Goal: Task Accomplishment & Management: Manage account settings

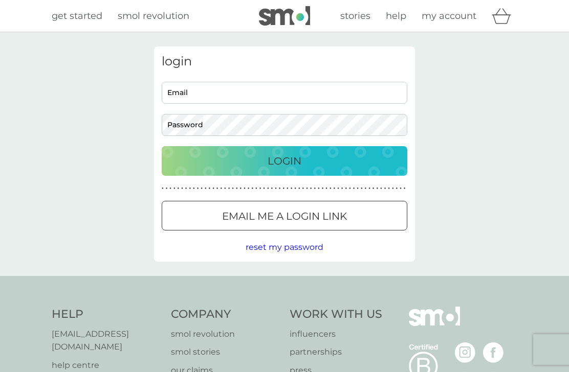
click at [198, 98] on input "Email" at bounding box center [284, 93] width 245 height 22
type input "[EMAIL_ADDRESS][DOMAIN_NAME]"
click at [284, 161] on button "Login" at bounding box center [284, 161] width 245 height 30
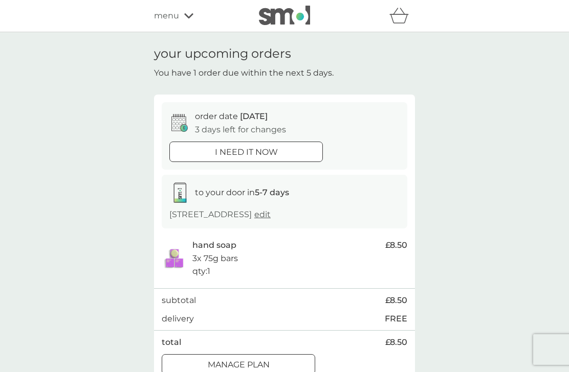
click at [258, 367] on p "Manage plan" at bounding box center [239, 365] width 62 height 13
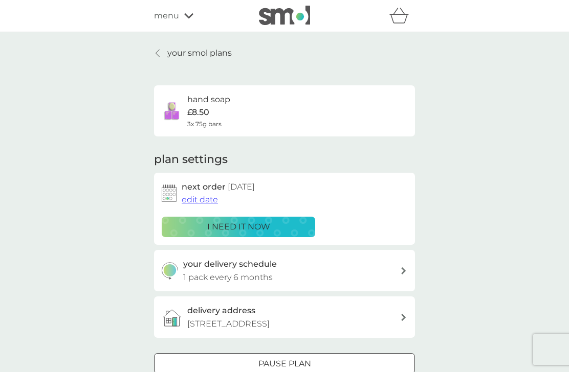
click at [204, 203] on span "edit date" at bounding box center [200, 200] width 36 height 10
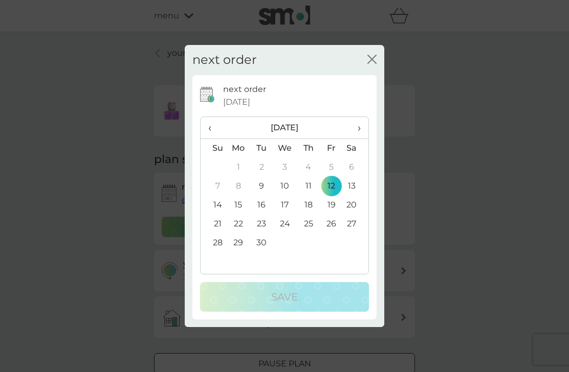
click at [365, 127] on th "›" at bounding box center [356, 128] width 26 height 22
click at [367, 130] on th "›" at bounding box center [356, 128] width 26 height 22
click at [360, 208] on td "15" at bounding box center [356, 205] width 26 height 19
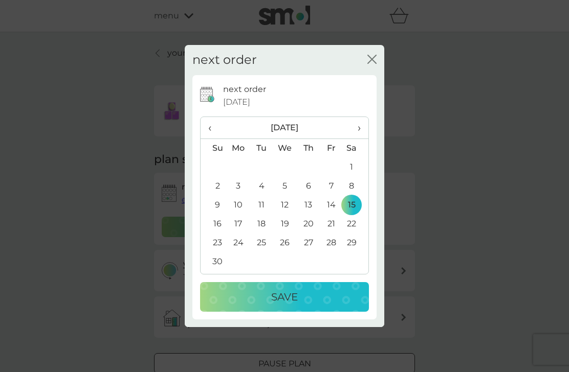
click at [291, 300] on p "Save" at bounding box center [284, 297] width 27 height 16
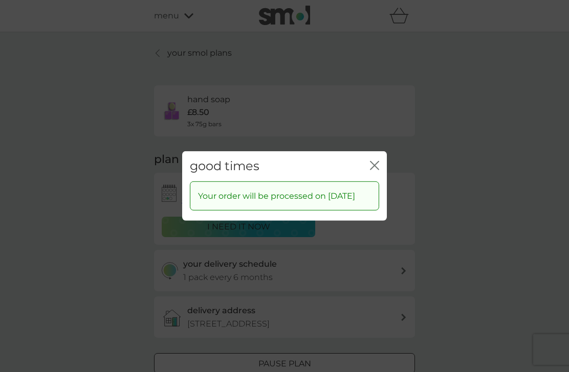
click at [446, 193] on div "good times close Your order will be processed on [DATE]" at bounding box center [284, 186] width 569 height 372
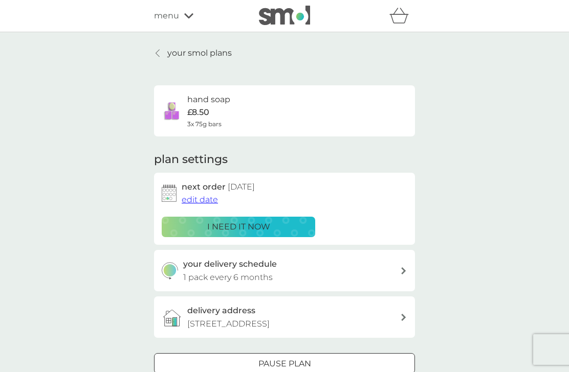
click at [189, 11] on div "menu" at bounding box center [197, 15] width 87 height 13
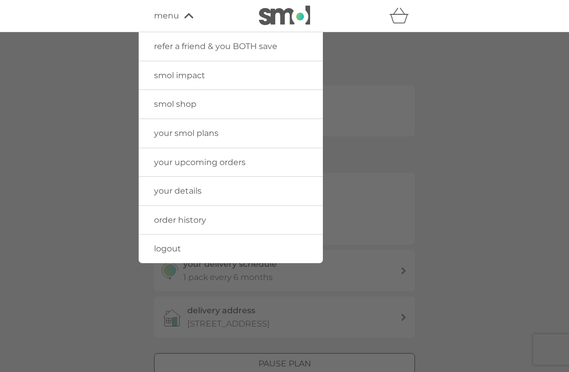
click at [180, 256] on link "logout" at bounding box center [231, 249] width 184 height 29
